Goal: Navigation & Orientation: Find specific page/section

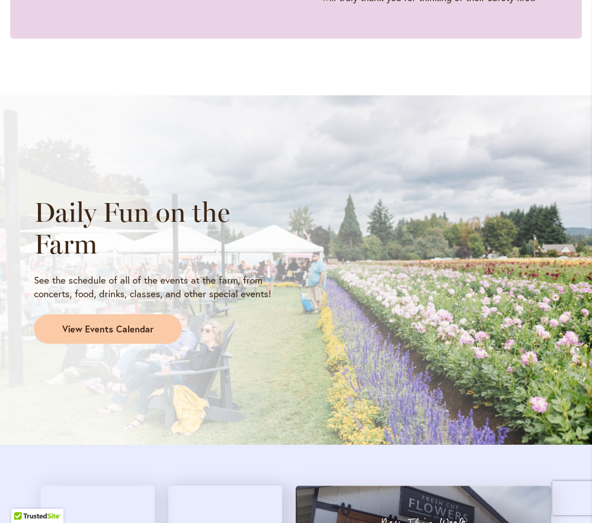
scroll to position [898, 0]
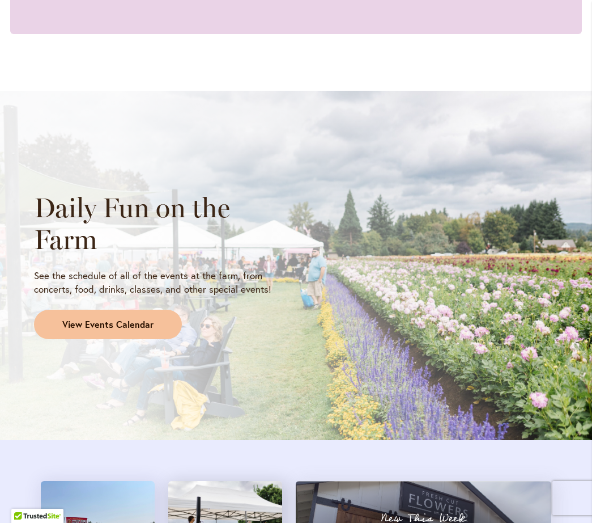
click at [78, 331] on span "View Events Calendar" at bounding box center [107, 324] width 91 height 13
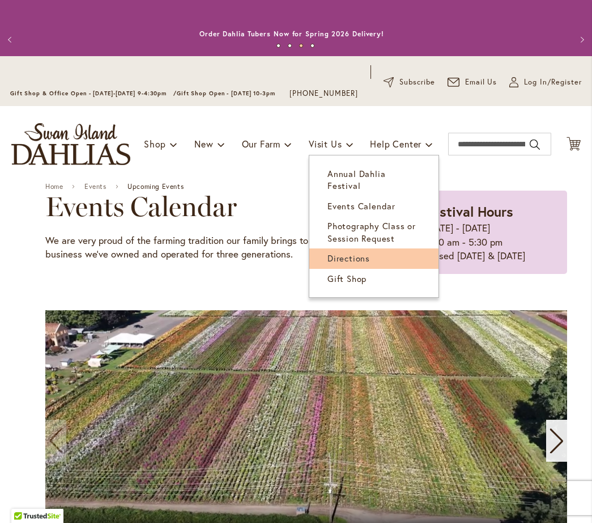
click at [358, 255] on span "Directions" at bounding box center [349, 257] width 43 height 11
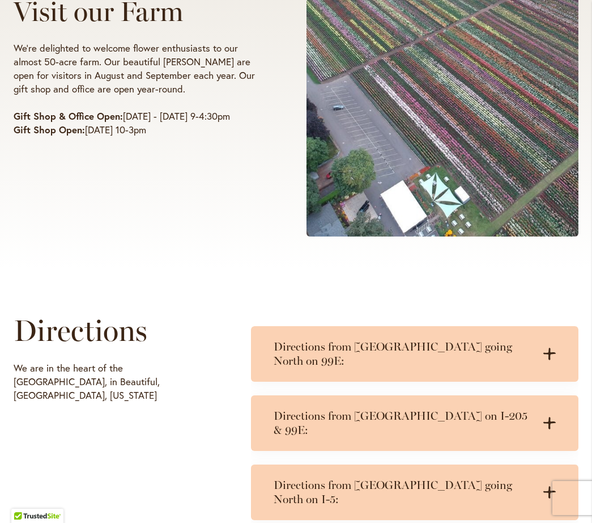
scroll to position [320, 0]
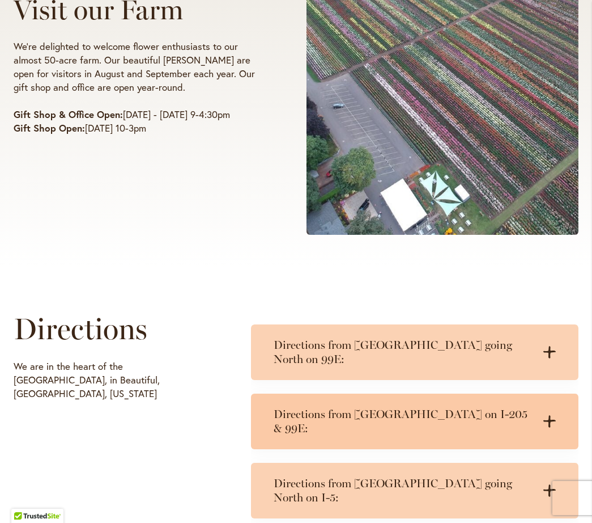
click at [550, 415] on icon ".cls-1 { fill: #3c2616; stroke-width: 0px; }" at bounding box center [550, 421] width 12 height 12
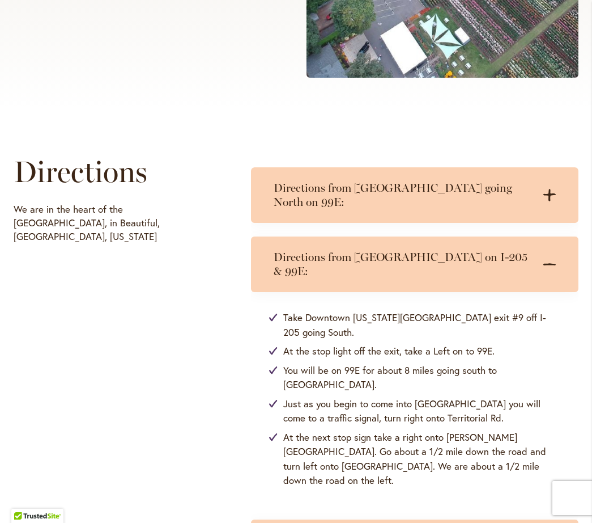
scroll to position [490, 0]
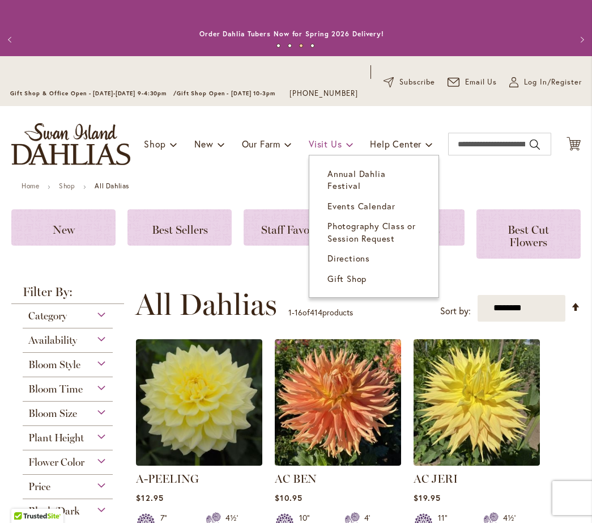
click at [328, 150] on span "Visit Us" at bounding box center [325, 144] width 33 height 12
